Goal: Task Accomplishment & Management: Use online tool/utility

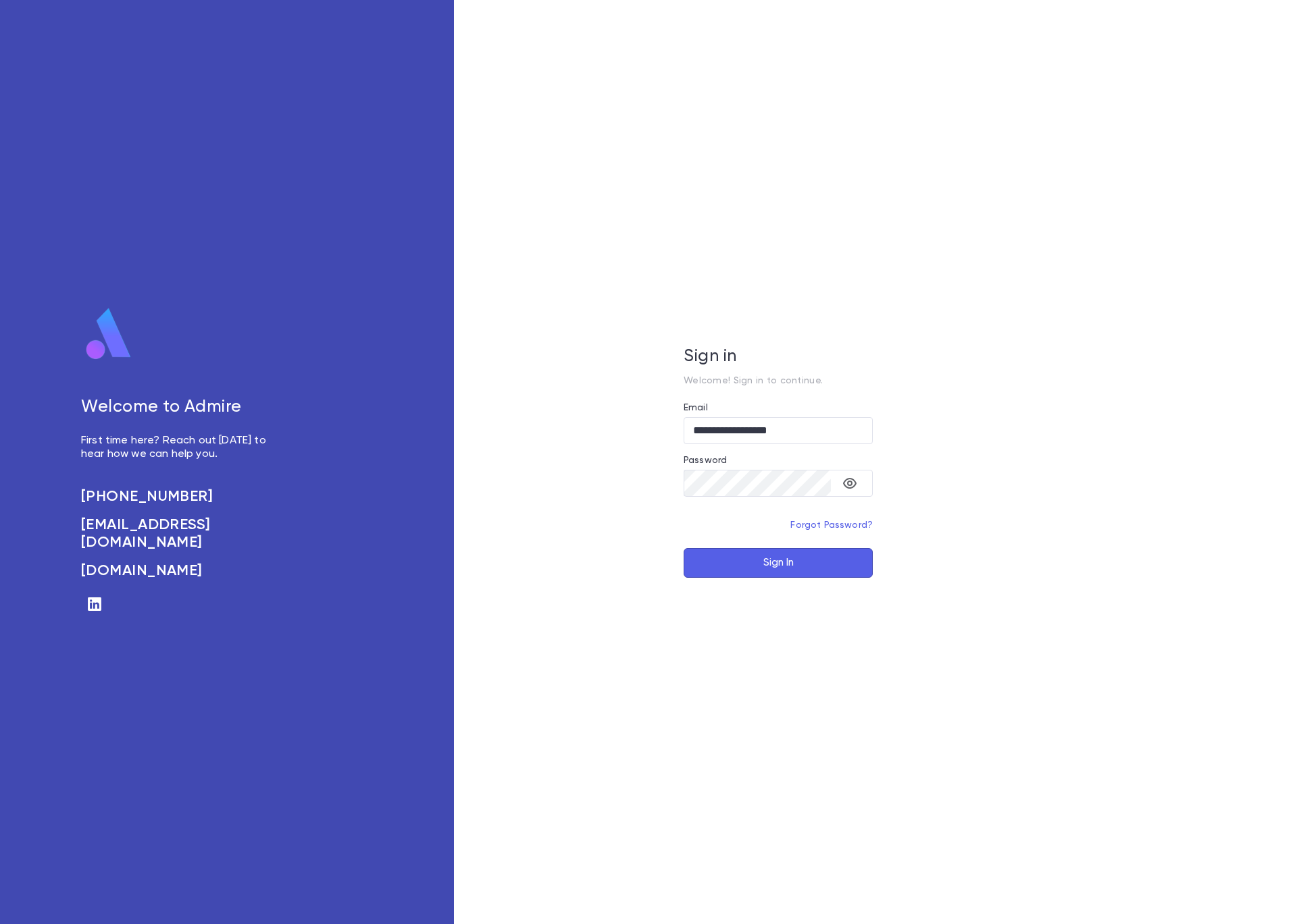
click at [789, 561] on button "Sign In" at bounding box center [777, 563] width 189 height 30
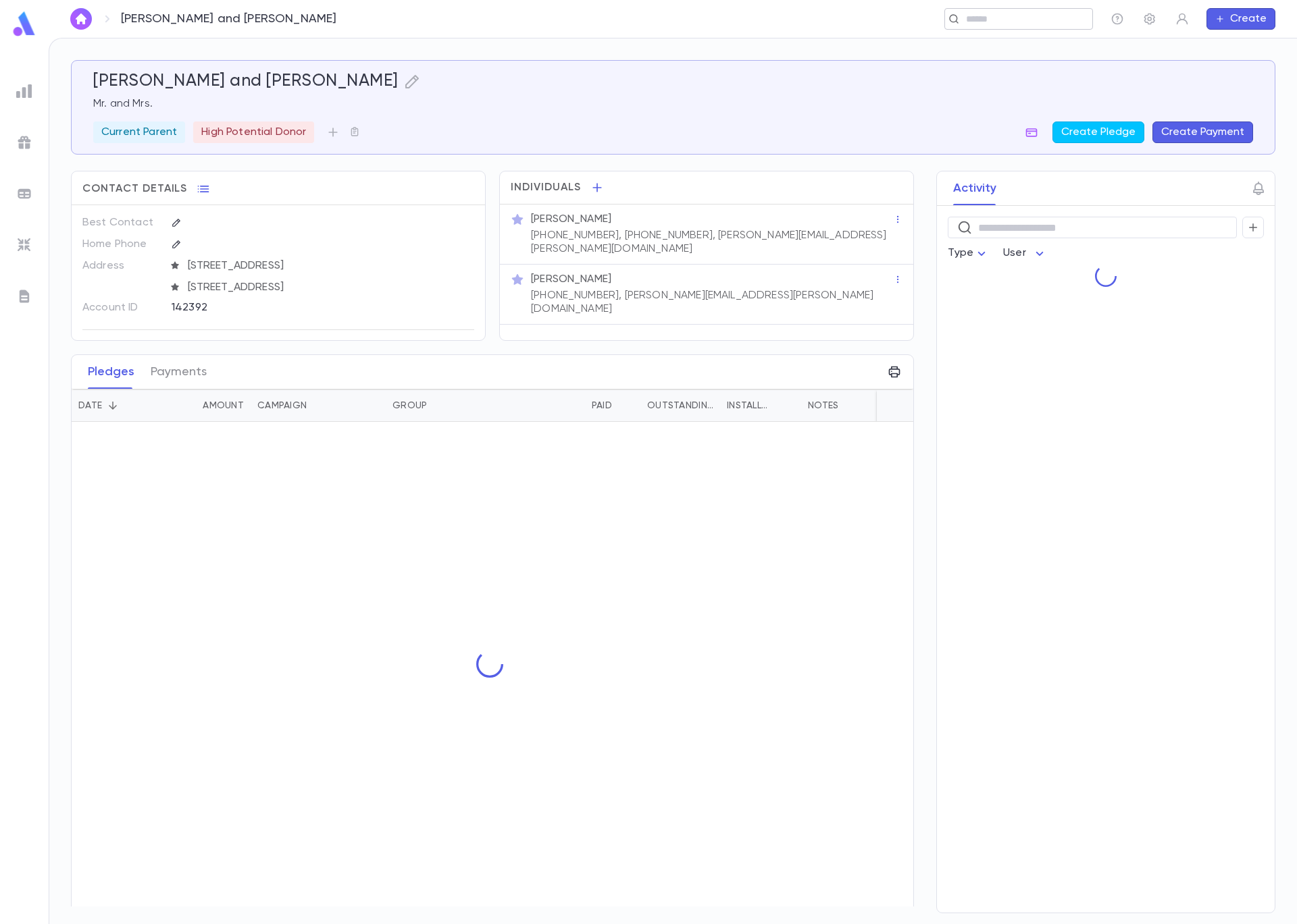
click at [991, 19] on input "text" at bounding box center [1024, 19] width 125 height 13
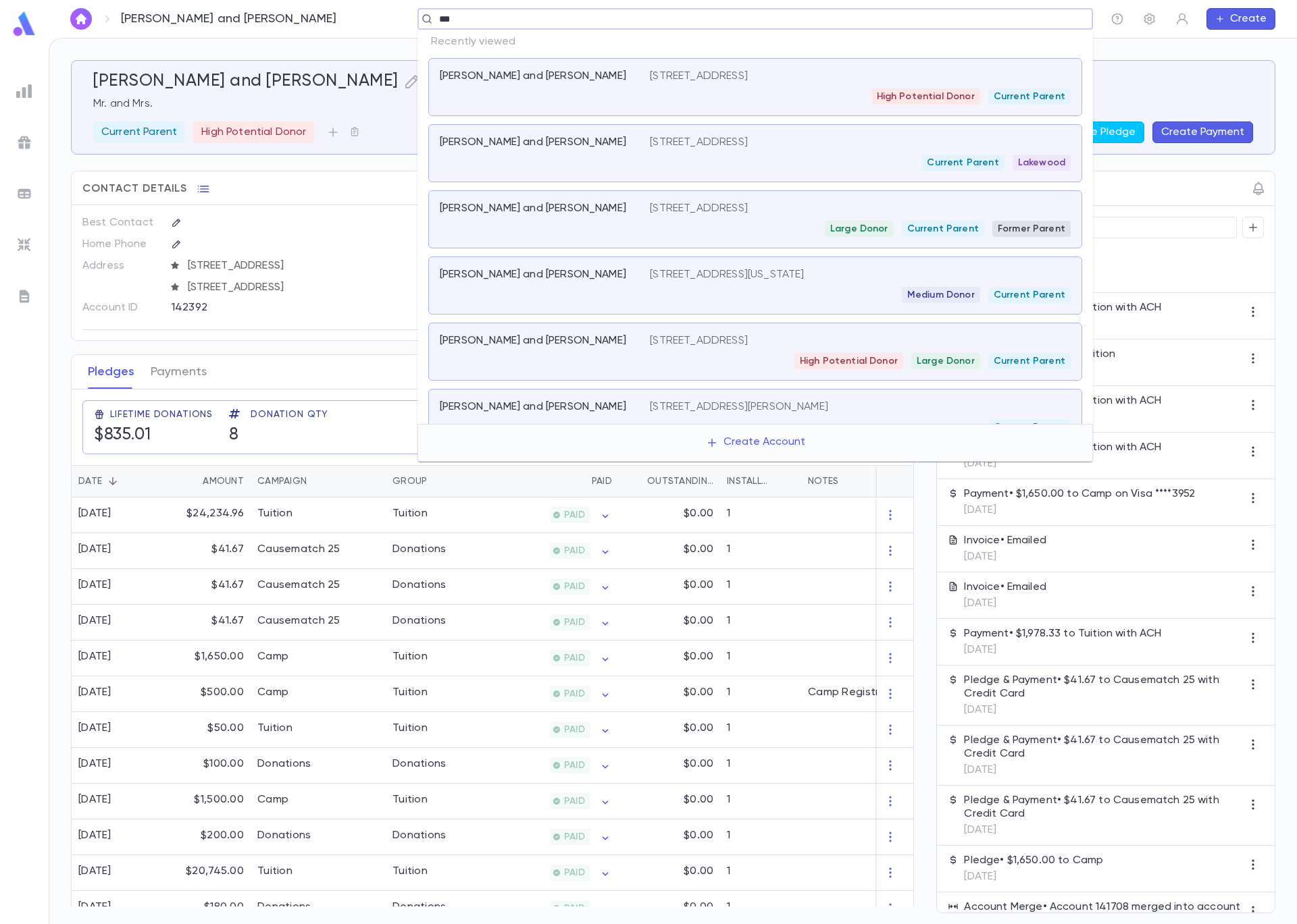
type input "****"
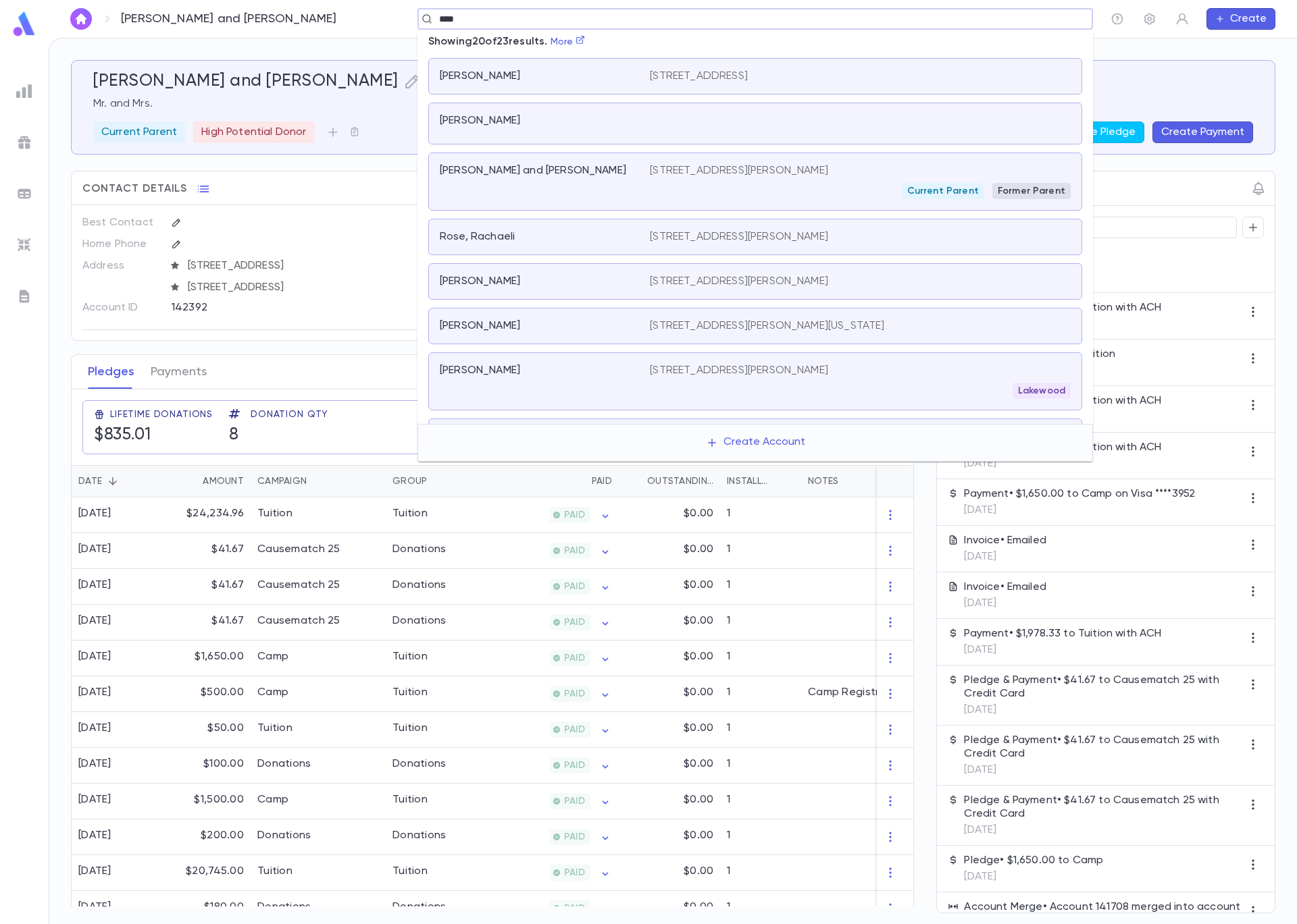
click at [778, 177] on p "[STREET_ADDRESS][PERSON_NAME]" at bounding box center [739, 170] width 179 height 14
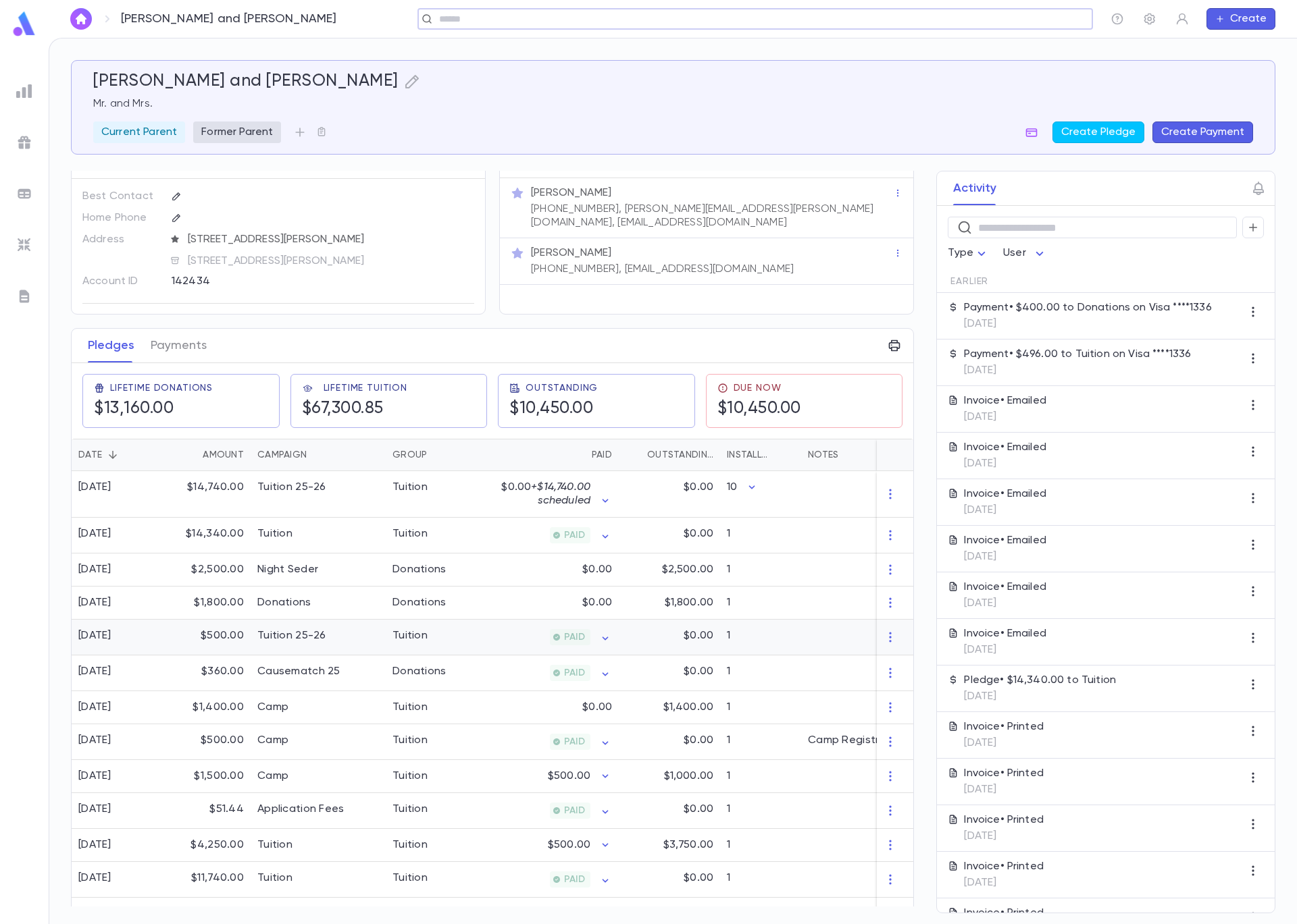
scroll to position [27, 0]
click at [439, 845] on div "Tuition" at bounding box center [436, 845] width 101 height 33
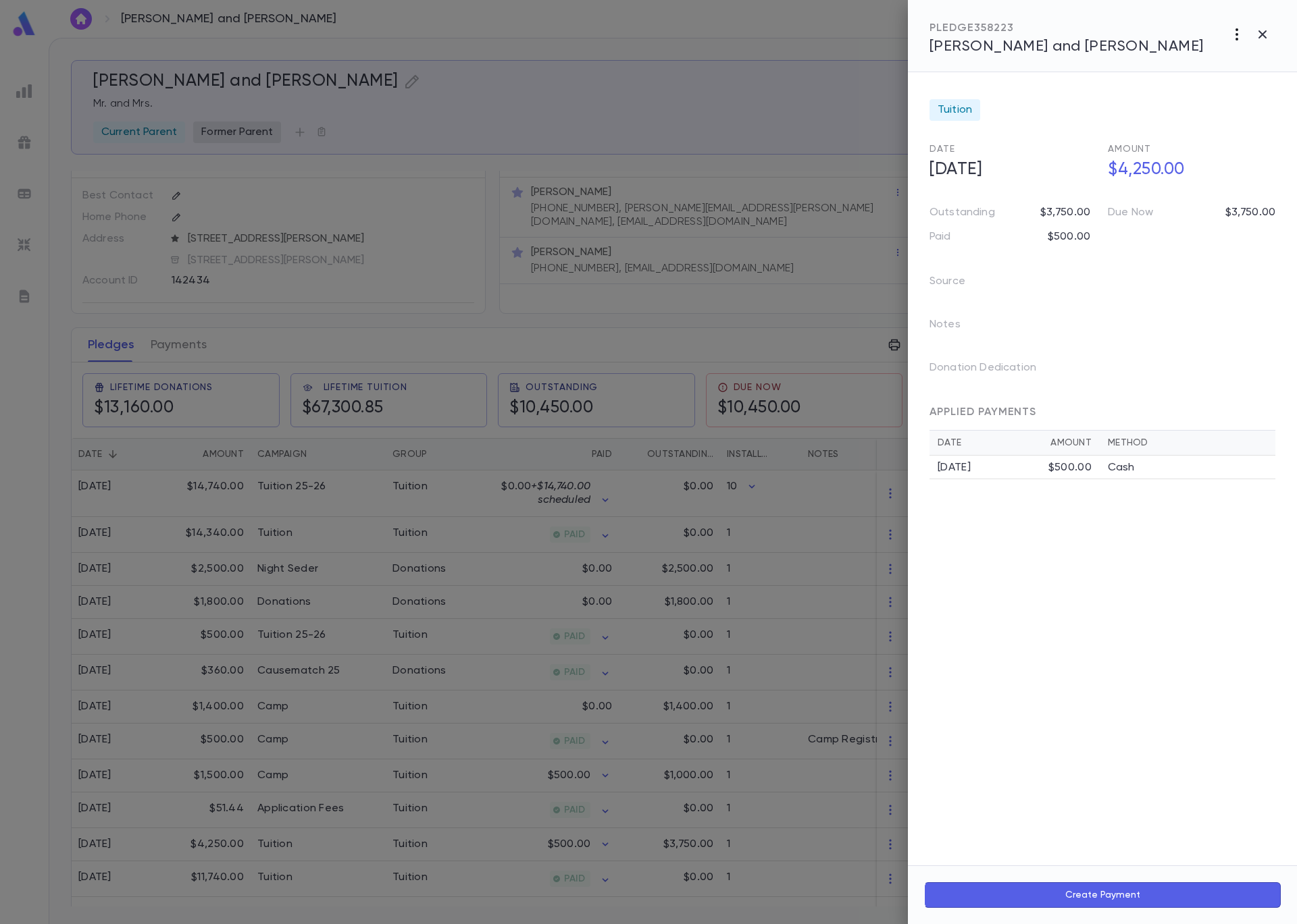
click at [1237, 36] on icon "button" at bounding box center [1237, 35] width 16 height 16
click at [1207, 86] on li "Send Invoice" at bounding box center [1206, 86] width 168 height 25
click at [1261, 87] on li "Email" at bounding box center [1263, 87] width 47 height 25
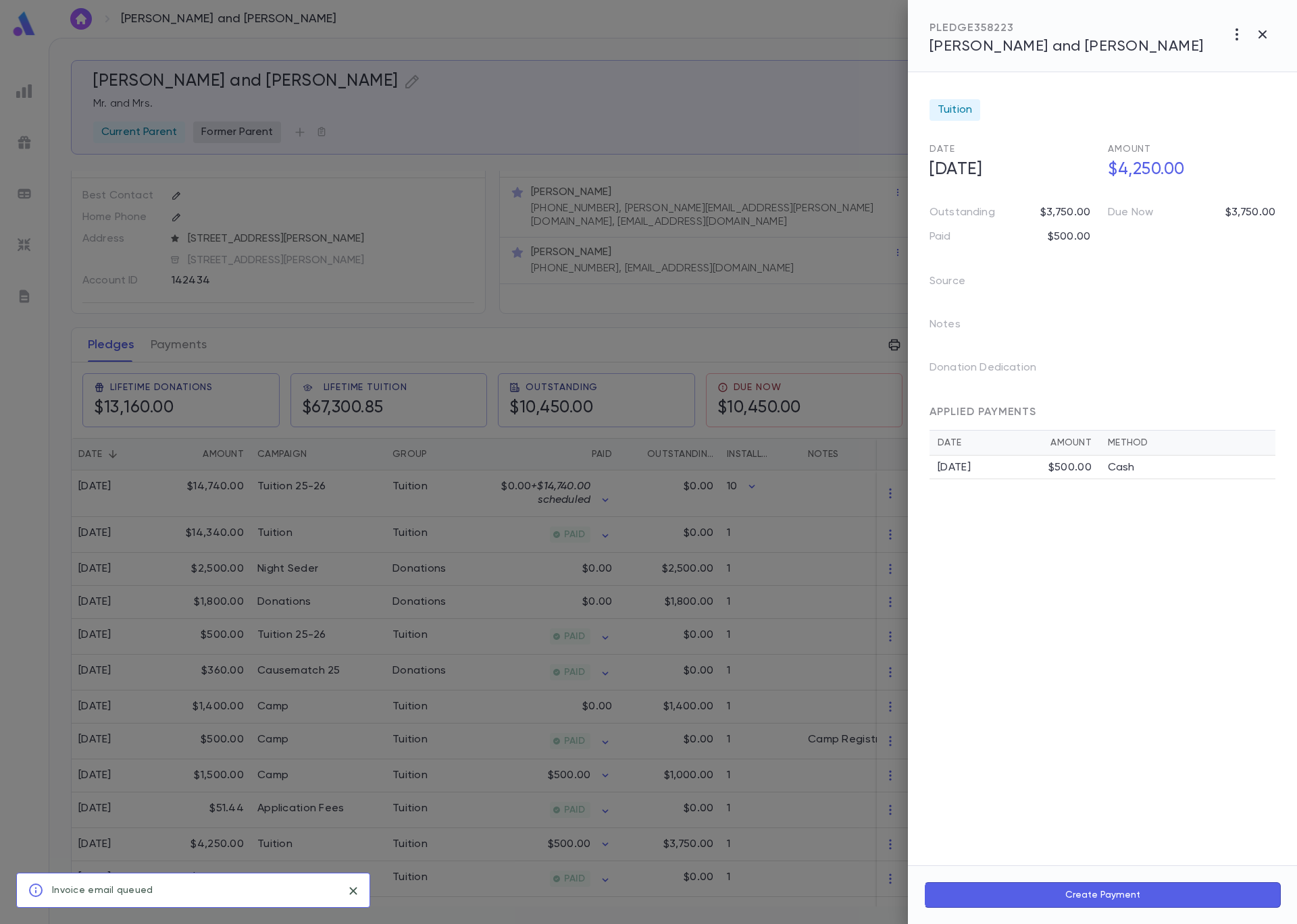
click at [582, 125] on div at bounding box center [648, 462] width 1297 height 924
